Goal: Transaction & Acquisition: Purchase product/service

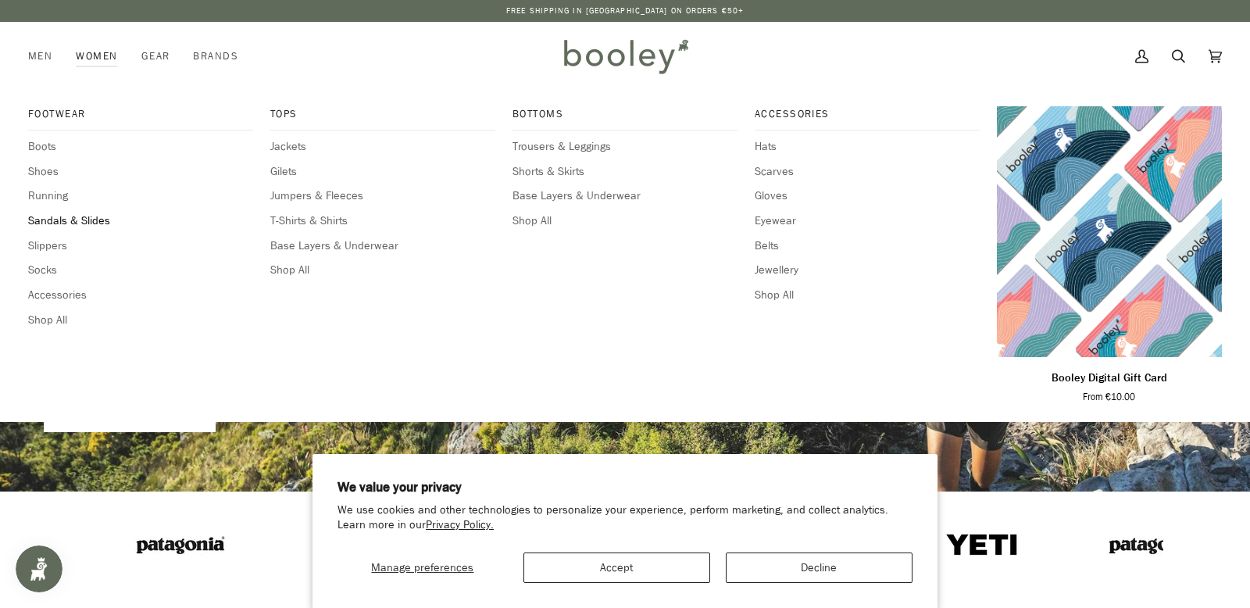
click at [44, 218] on span "Sandals & Slides" at bounding box center [140, 221] width 225 height 17
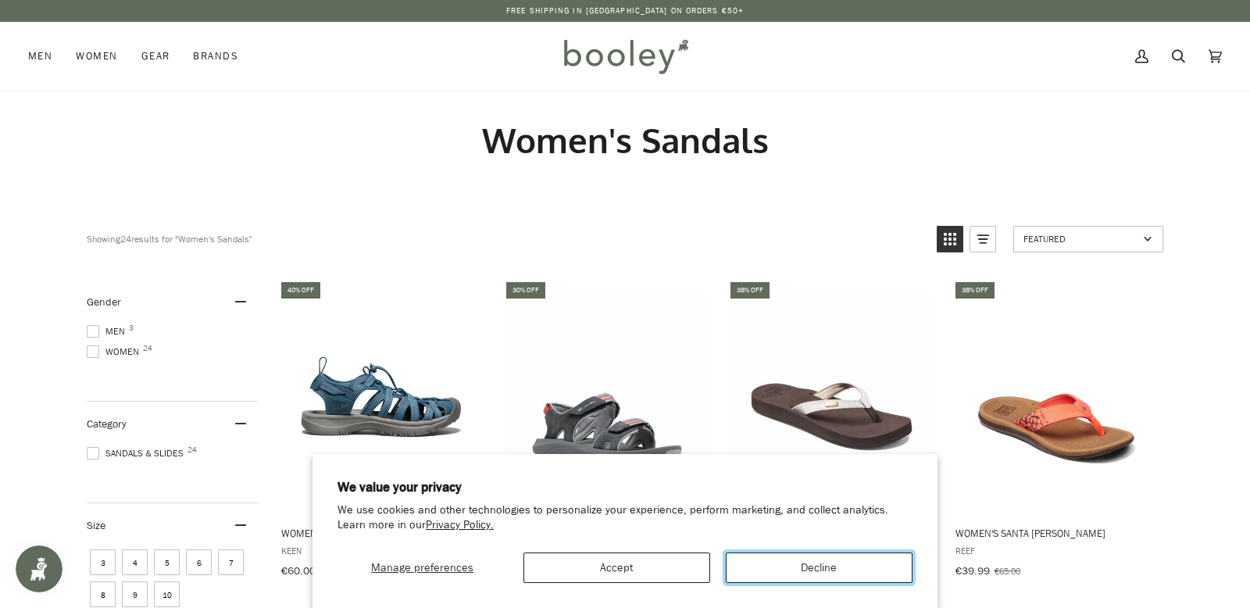
click at [827, 562] on button "Decline" at bounding box center [819, 568] width 187 height 30
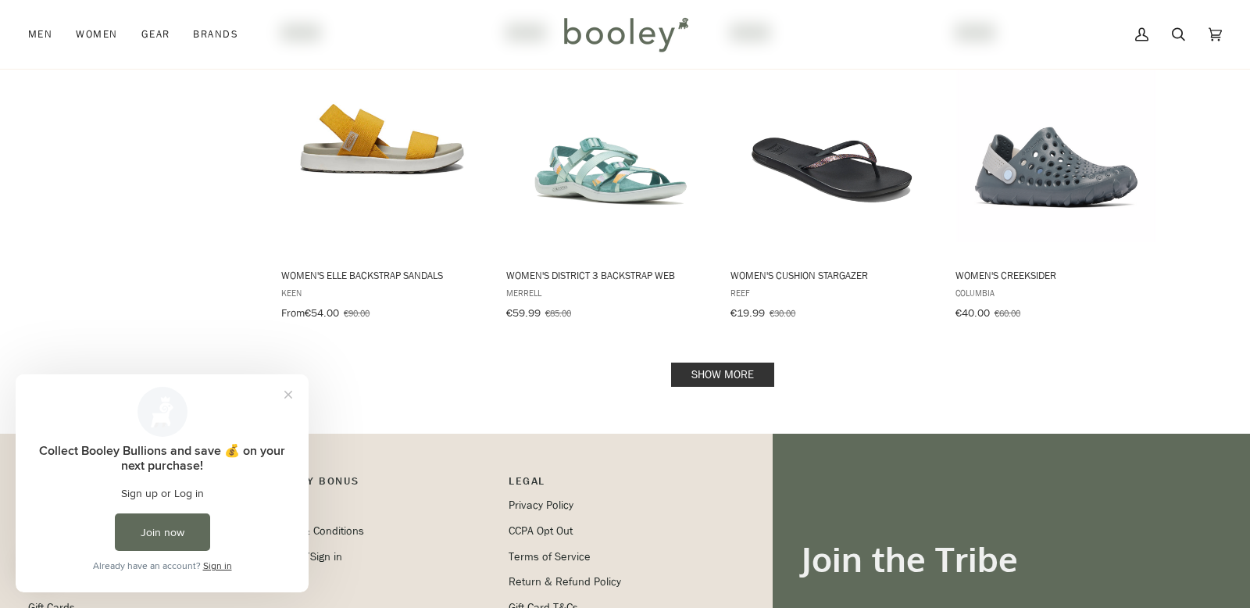
scroll to position [1597, 0]
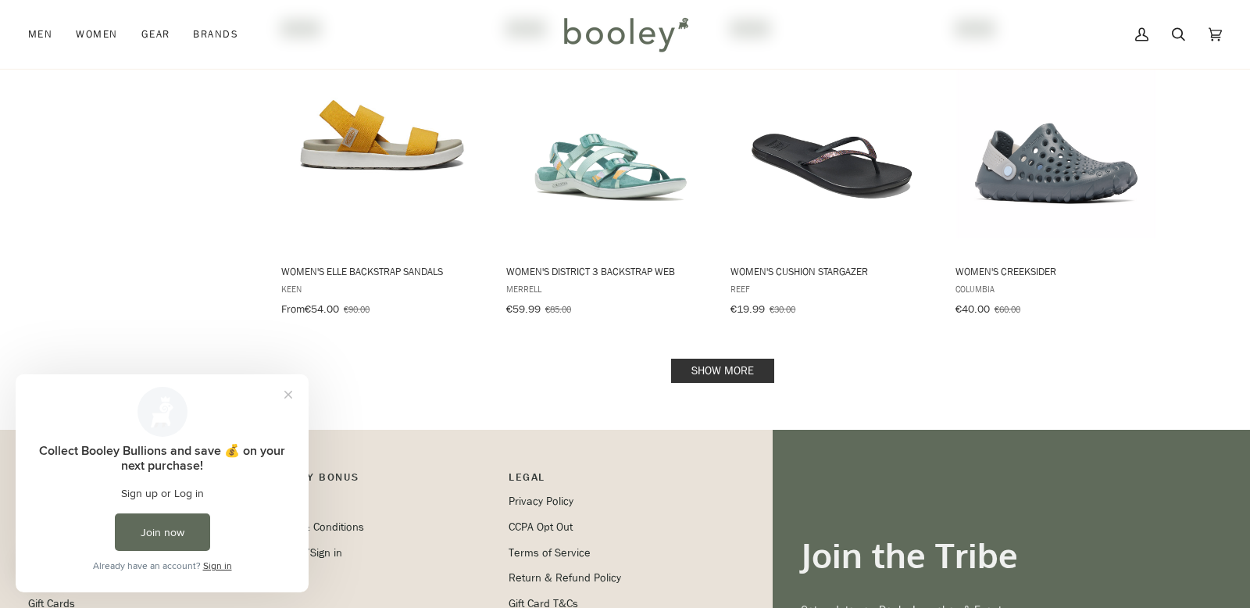
click at [729, 359] on link "Show more" at bounding box center [722, 371] width 103 height 24
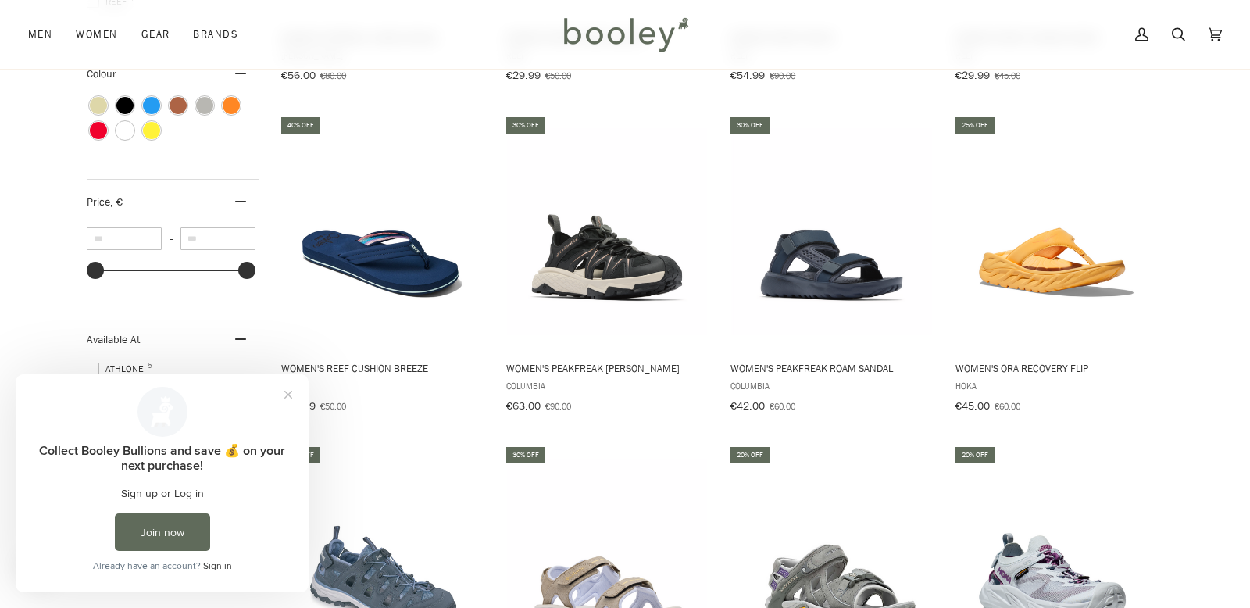
scroll to position [835, 0]
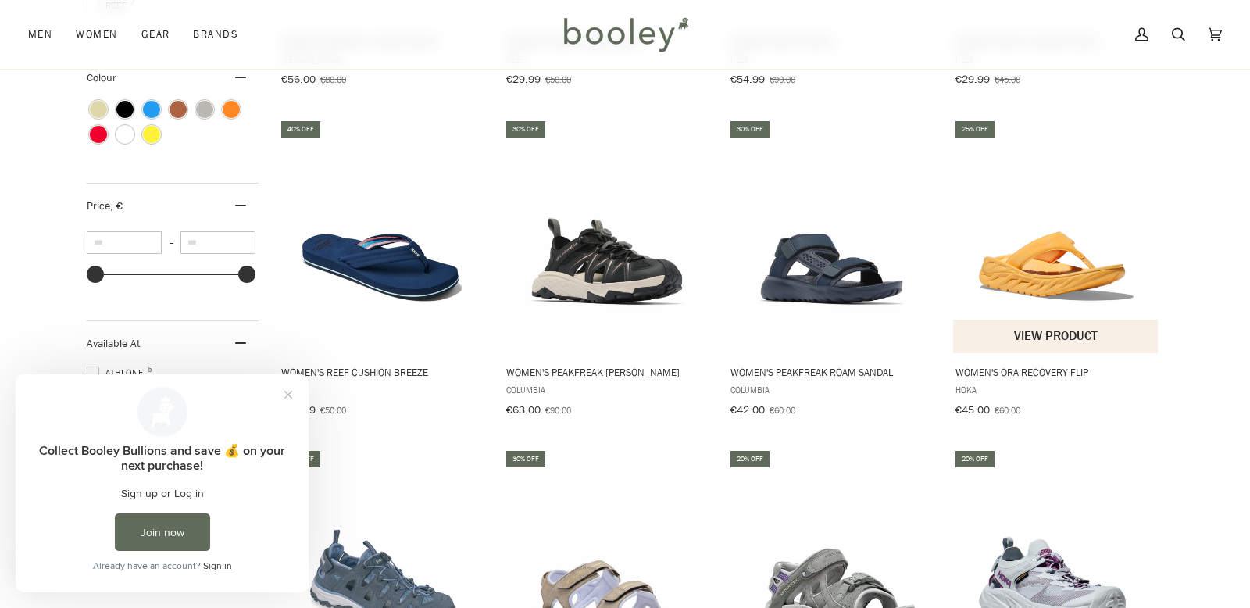
click at [1029, 328] on button "View product" at bounding box center [1056, 337] width 206 height 34
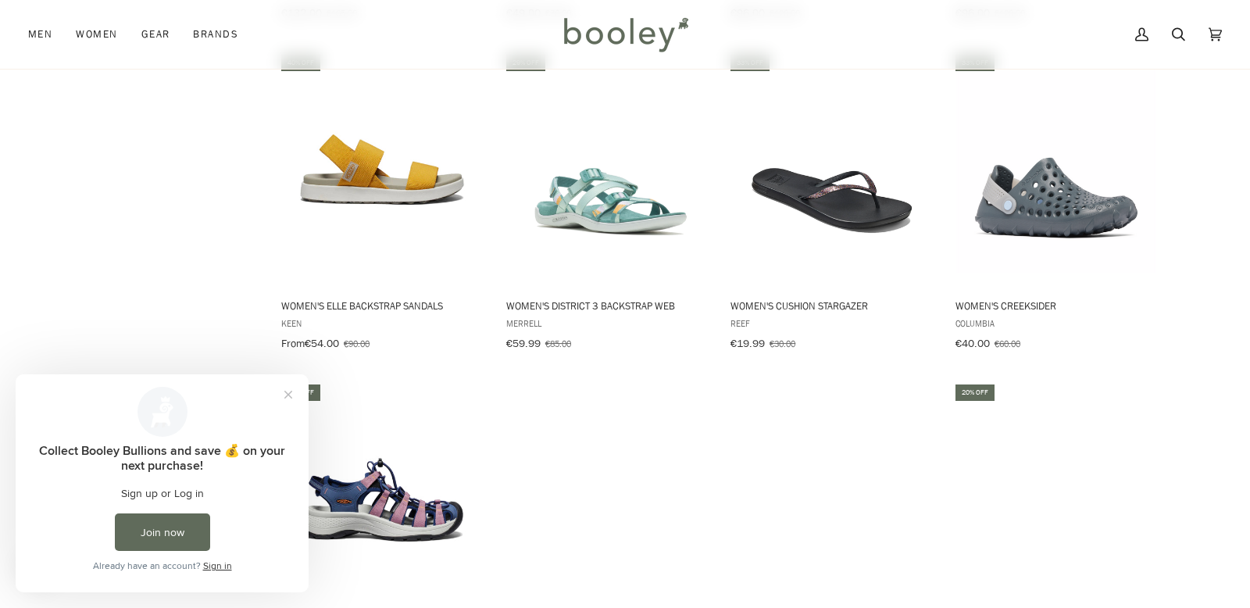
scroll to position [1597, 0]
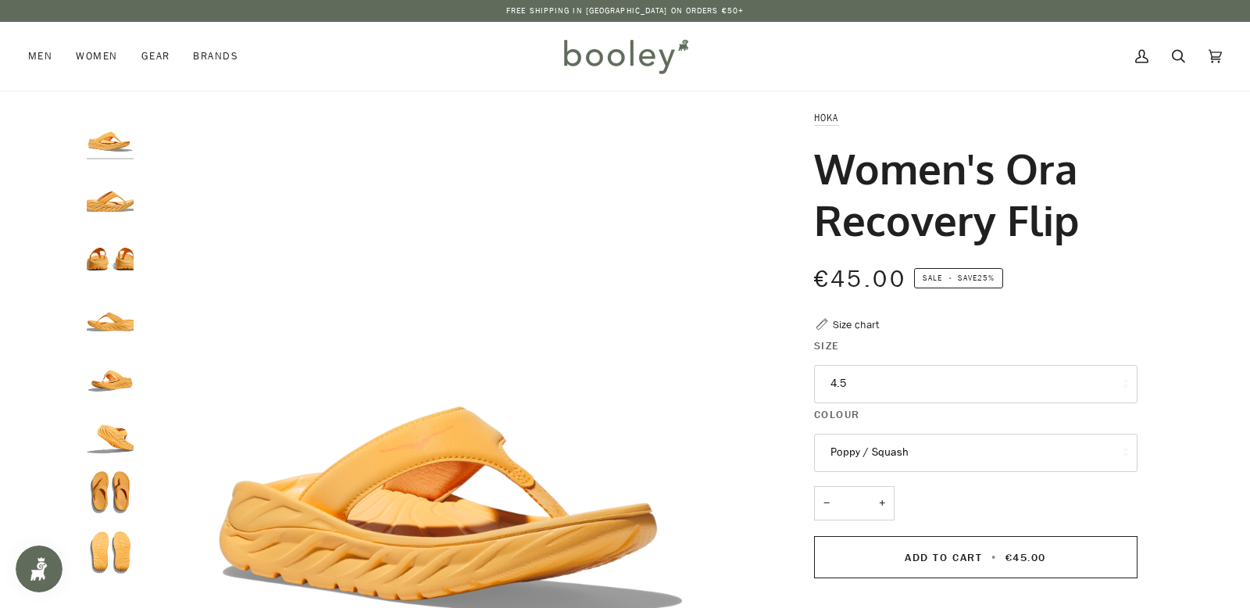
click at [871, 379] on button "4.5" at bounding box center [976, 384] width 324 height 38
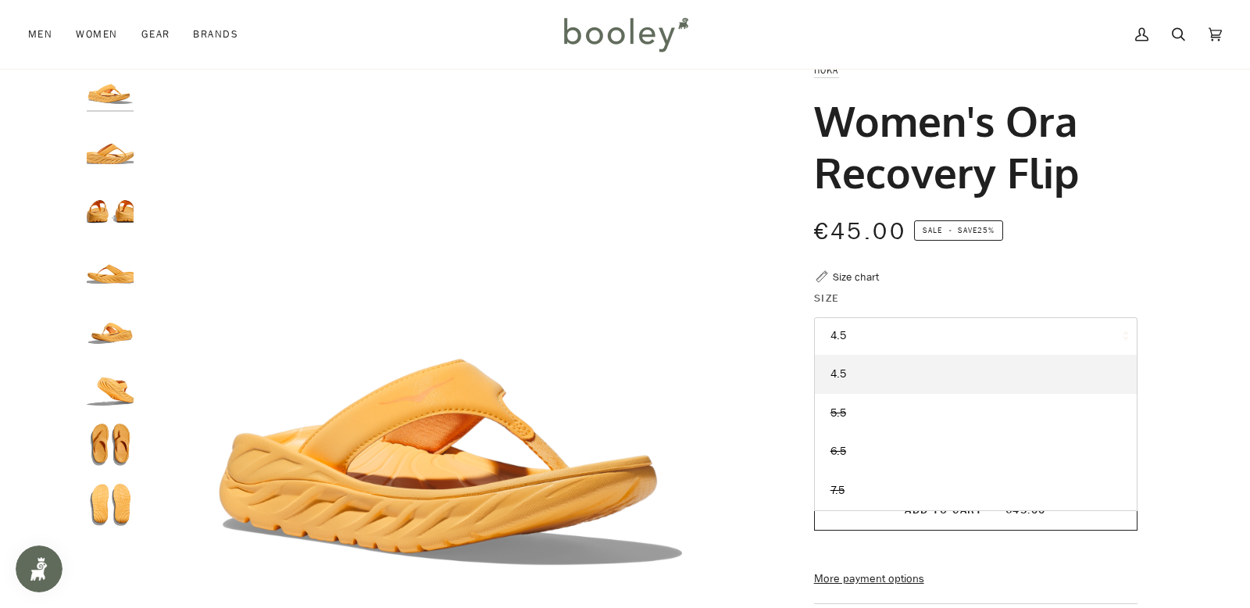
scroll to position [51, 0]
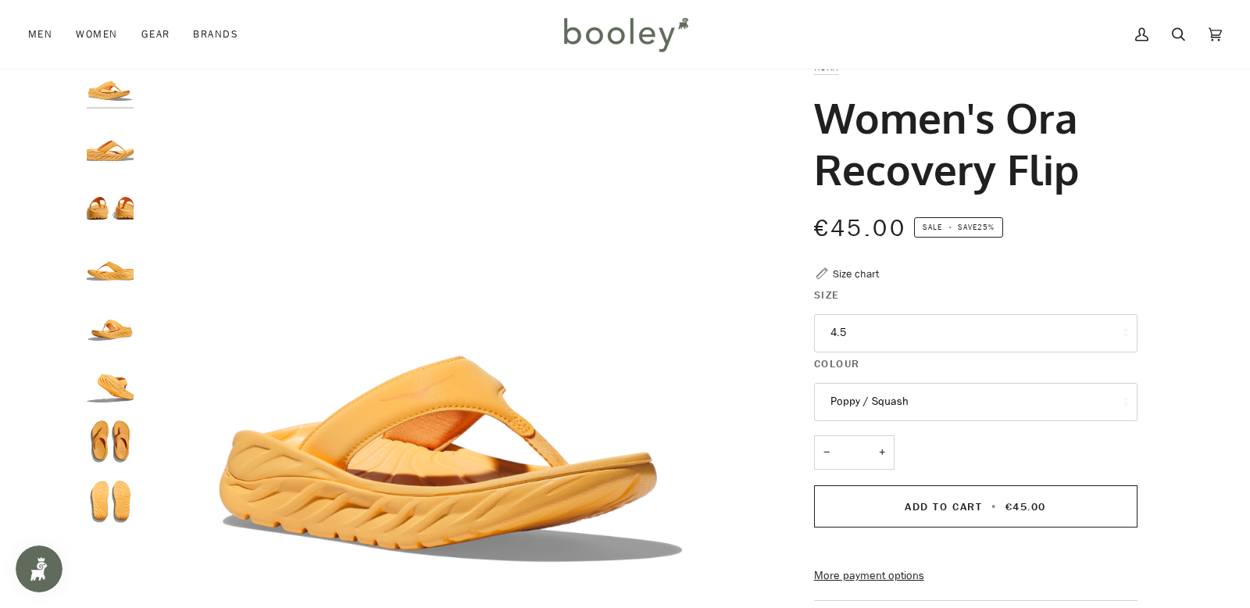
click at [109, 327] on img "Hoka Women's Ora Recovery Flip Poppy / Squash - Booley Galway" at bounding box center [110, 322] width 47 height 47
